Goal: Task Accomplishment & Management: Use online tool/utility

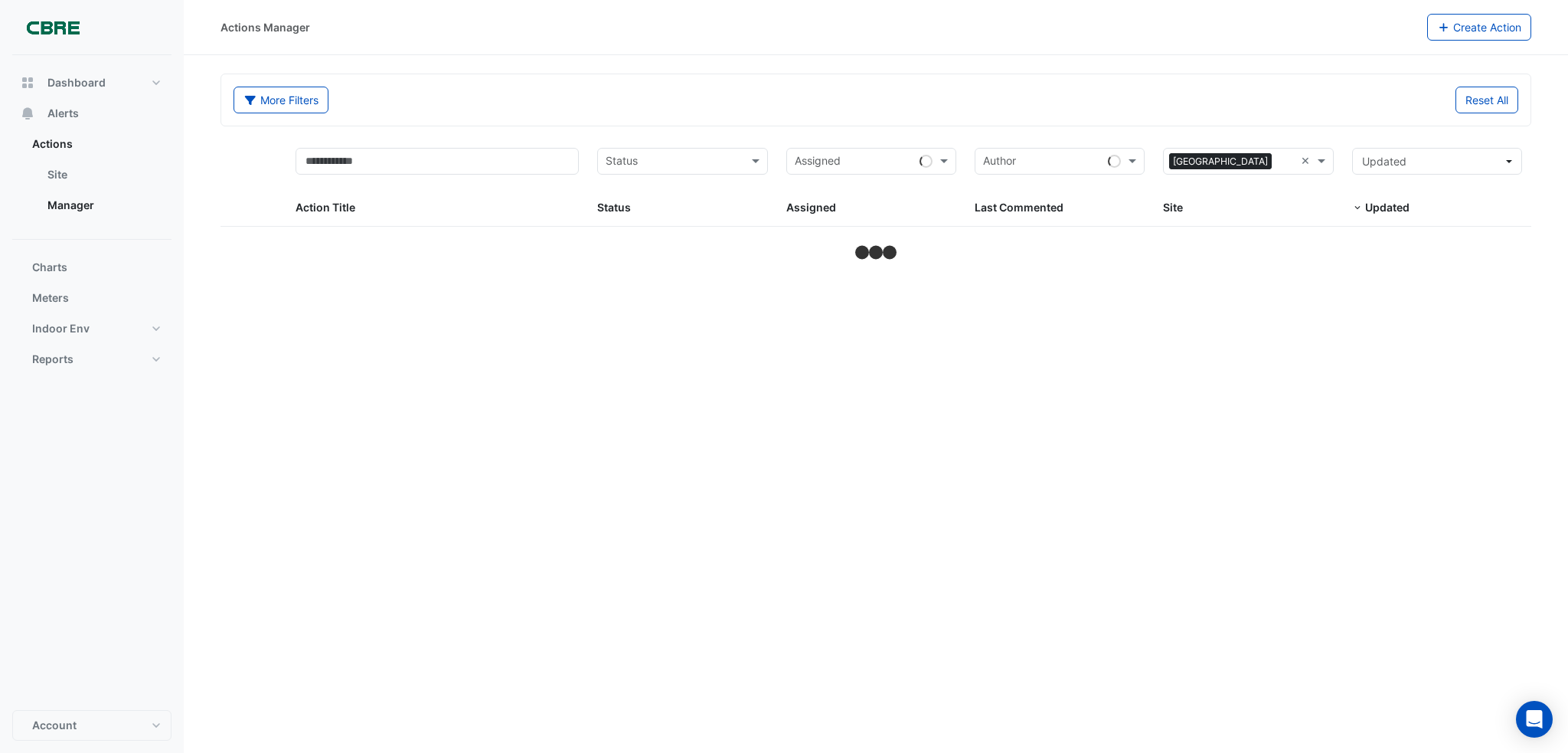
select select "***"
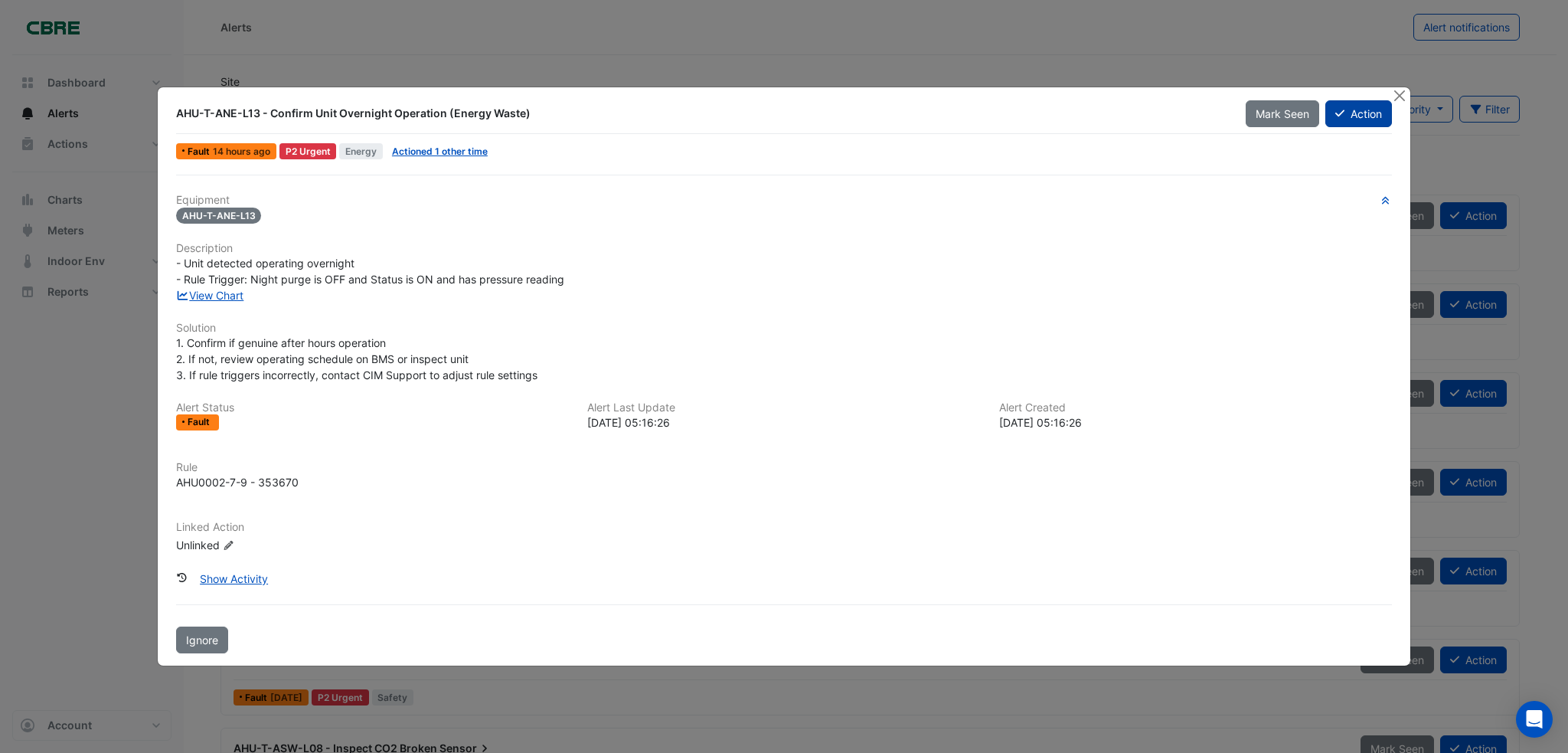
click at [1360, 115] on button "Action" at bounding box center [1358, 113] width 67 height 26
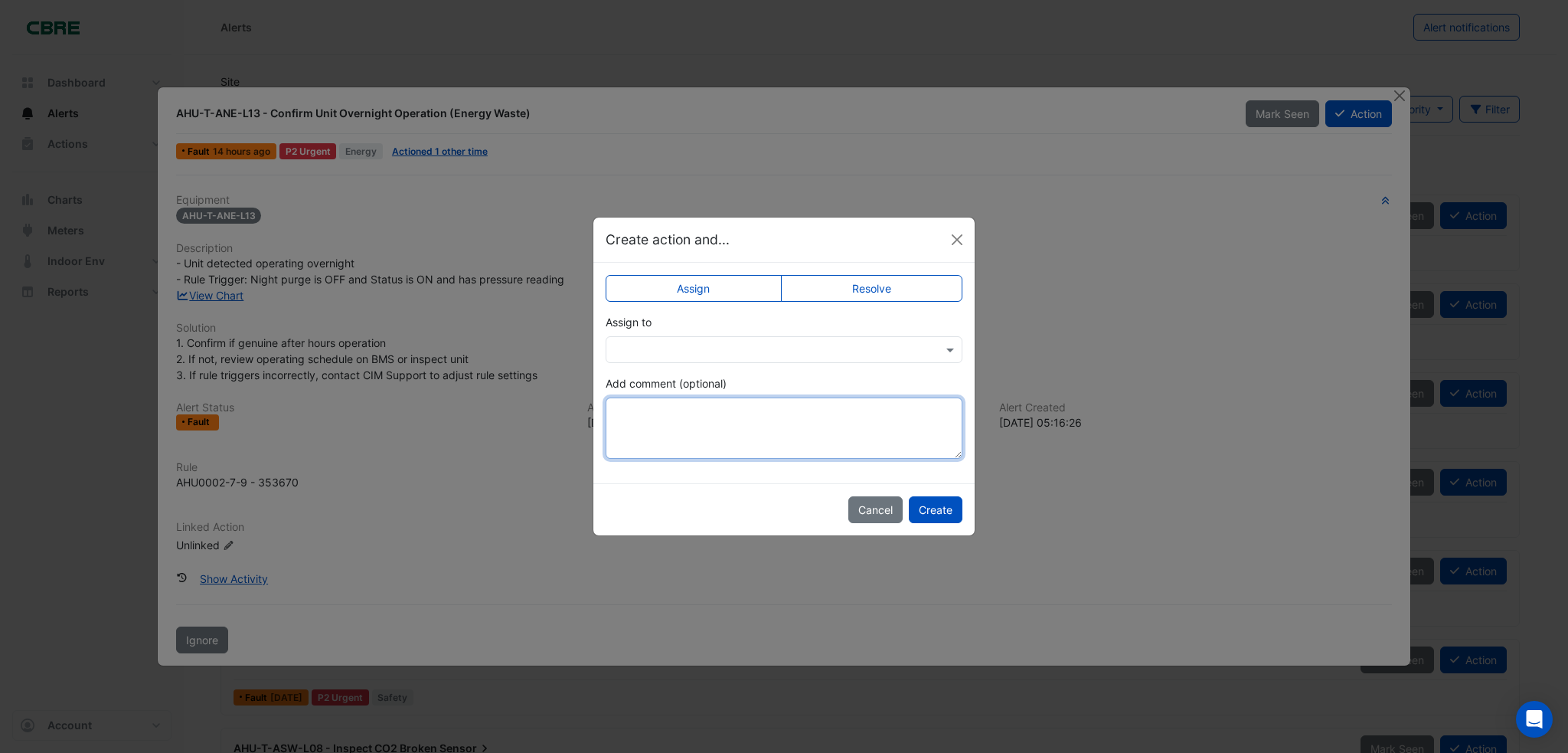
click at [761, 411] on textarea "Add comment (optional)" at bounding box center [784, 428] width 357 height 61
